Goal: Transaction & Acquisition: Book appointment/travel/reservation

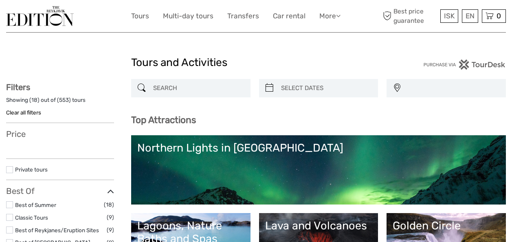
scroll to position [687, 0]
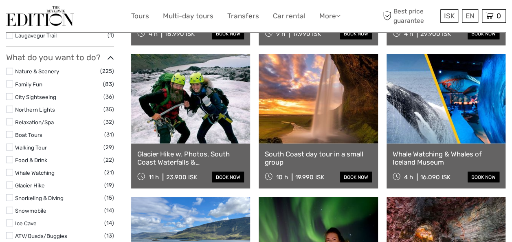
select select
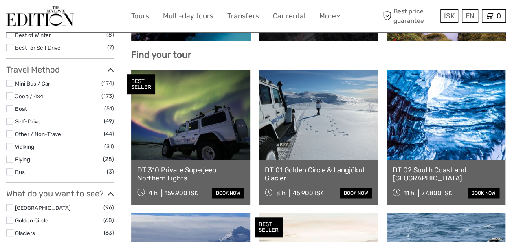
scroll to position [0, 0]
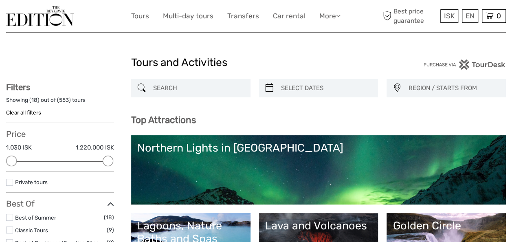
click at [189, 90] on input "search" at bounding box center [198, 88] width 97 height 14
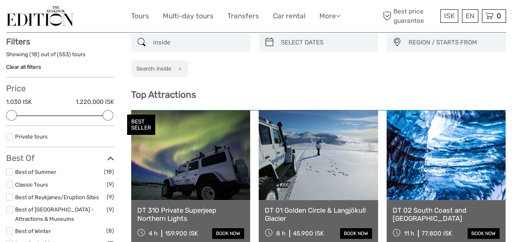
scroll to position [46, 0]
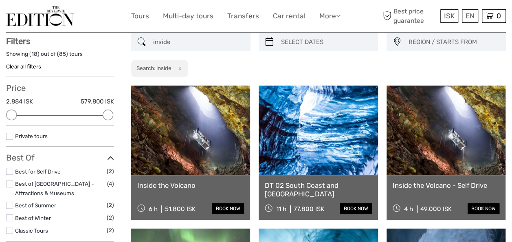
type input "inside"
click at [213, 146] on link at bounding box center [190, 131] width 119 height 90
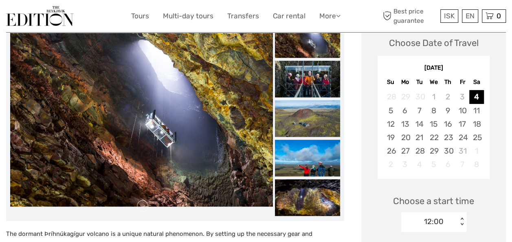
scroll to position [107, 0]
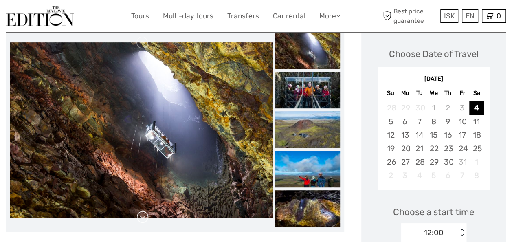
click at [138, 216] on link at bounding box center [142, 217] width 13 height 13
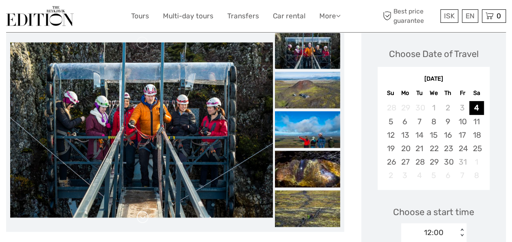
click at [139, 216] on link at bounding box center [142, 217] width 13 height 13
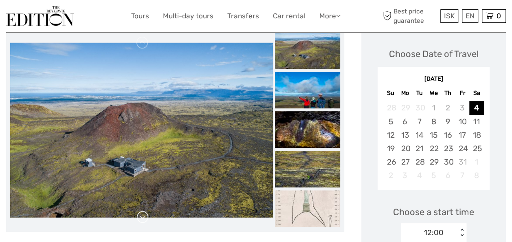
click at [139, 216] on link at bounding box center [142, 217] width 13 height 13
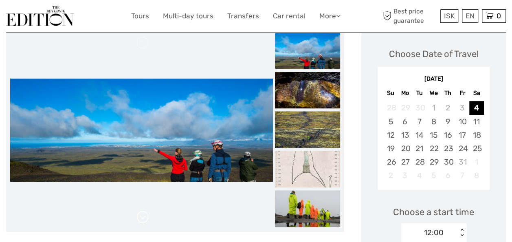
click at [139, 216] on link at bounding box center [142, 217] width 13 height 13
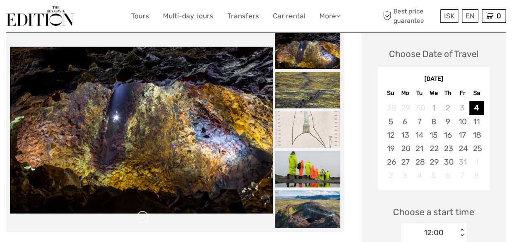
click at [139, 216] on link at bounding box center [142, 217] width 13 height 13
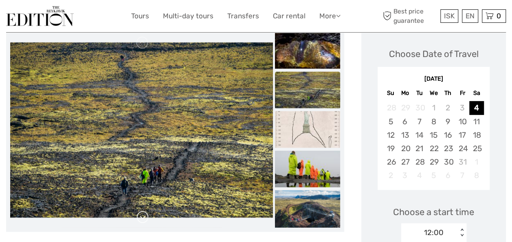
click at [139, 216] on link at bounding box center [142, 217] width 13 height 13
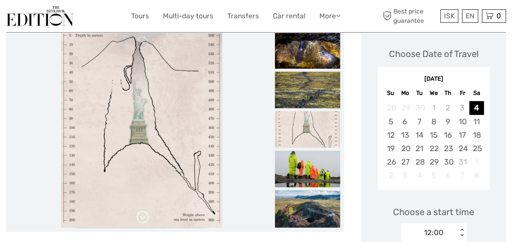
click at [142, 217] on link at bounding box center [142, 217] width 13 height 13
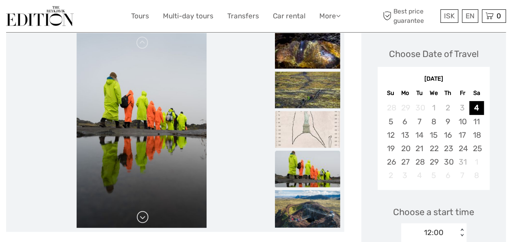
click at [142, 217] on link at bounding box center [142, 217] width 13 height 13
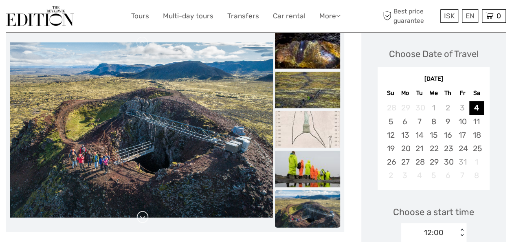
click at [142, 217] on link at bounding box center [142, 217] width 13 height 13
